Goal: Task Accomplishment & Management: Complete application form

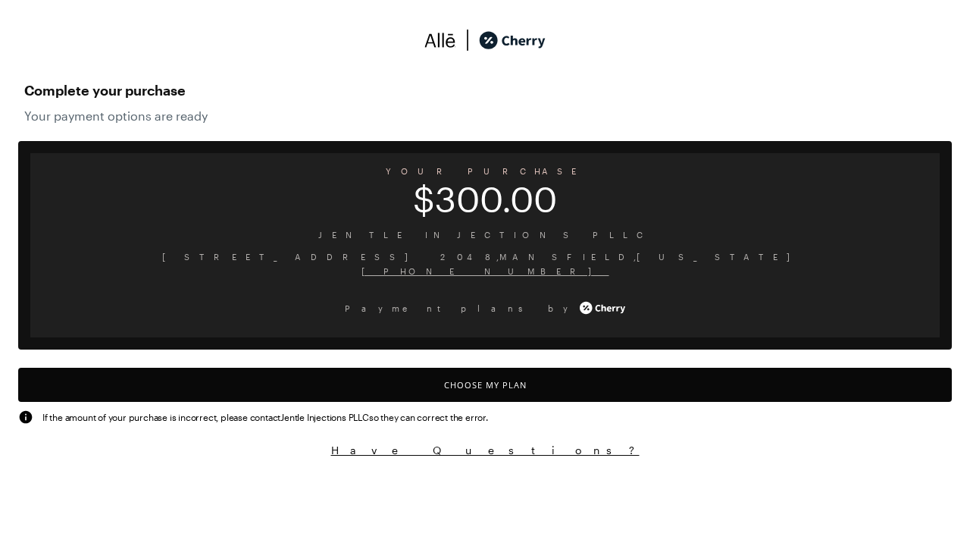
click at [485, 384] on button "Choose My Plan" at bounding box center [485, 384] width 934 height 34
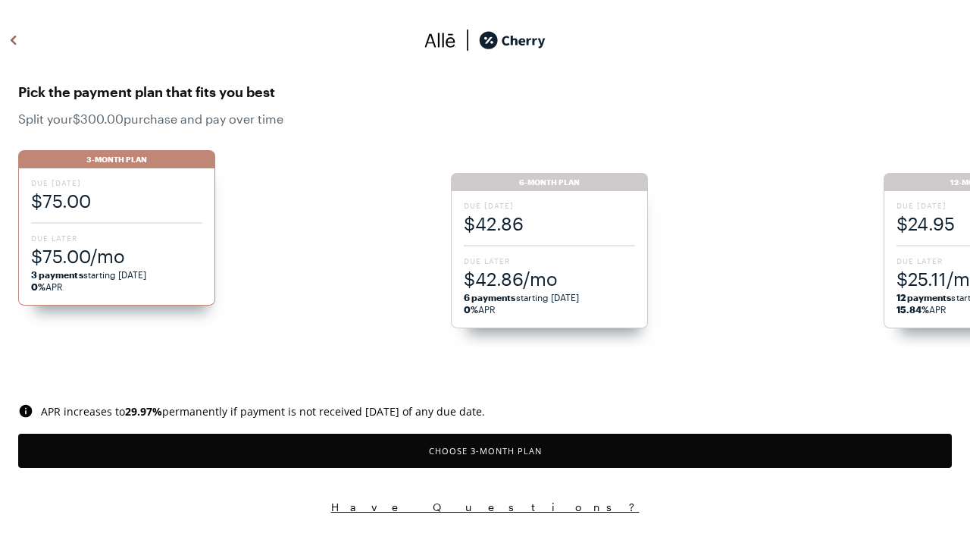
click at [485, 450] on button "Choose 3 -Month Plan" at bounding box center [485, 450] width 934 height 34
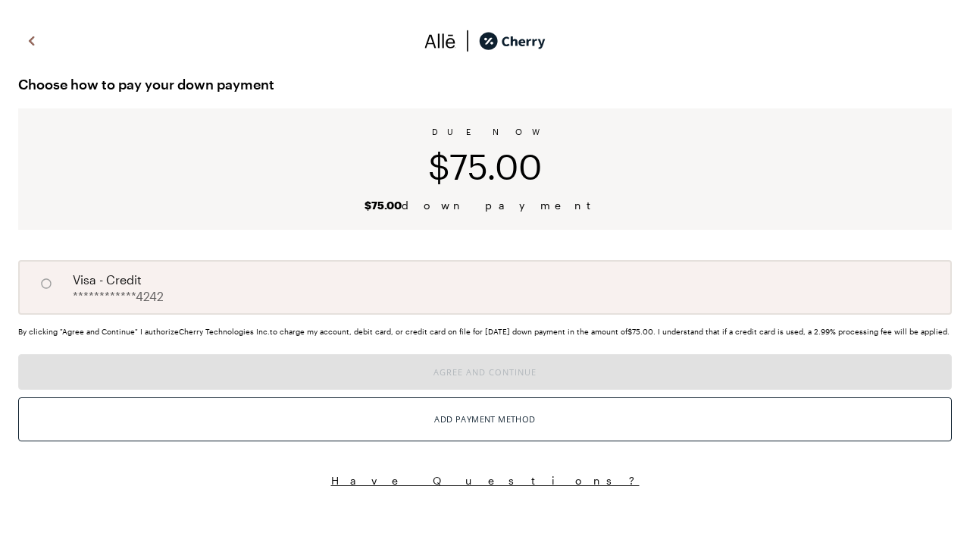
click at [46, 283] on input "A" at bounding box center [46, 284] width 26 height 26
radio input "true"
click at [485, 389] on button "Agree and Continue" at bounding box center [485, 372] width 934 height 36
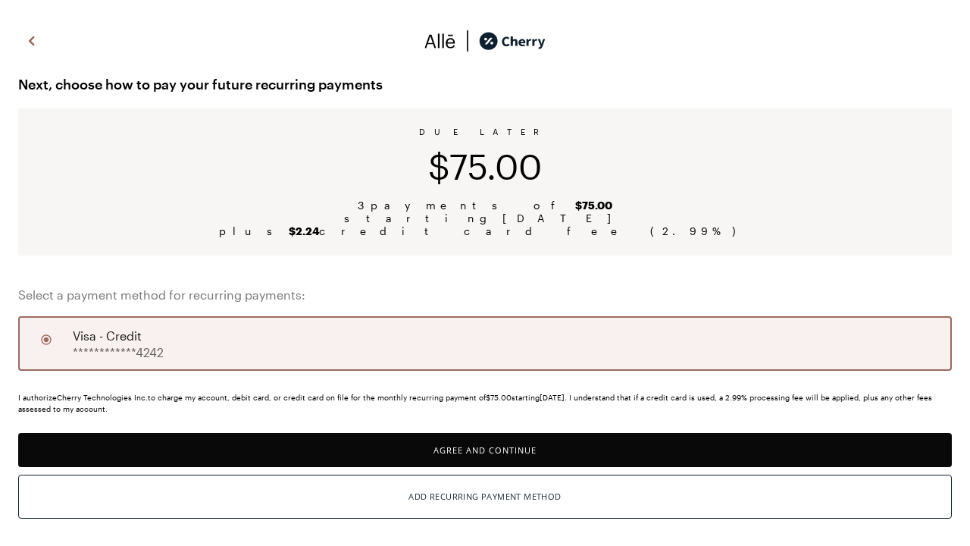
click at [485, 449] on button "Agree and Continue" at bounding box center [485, 450] width 934 height 34
